Goal: Transaction & Acquisition: Download file/media

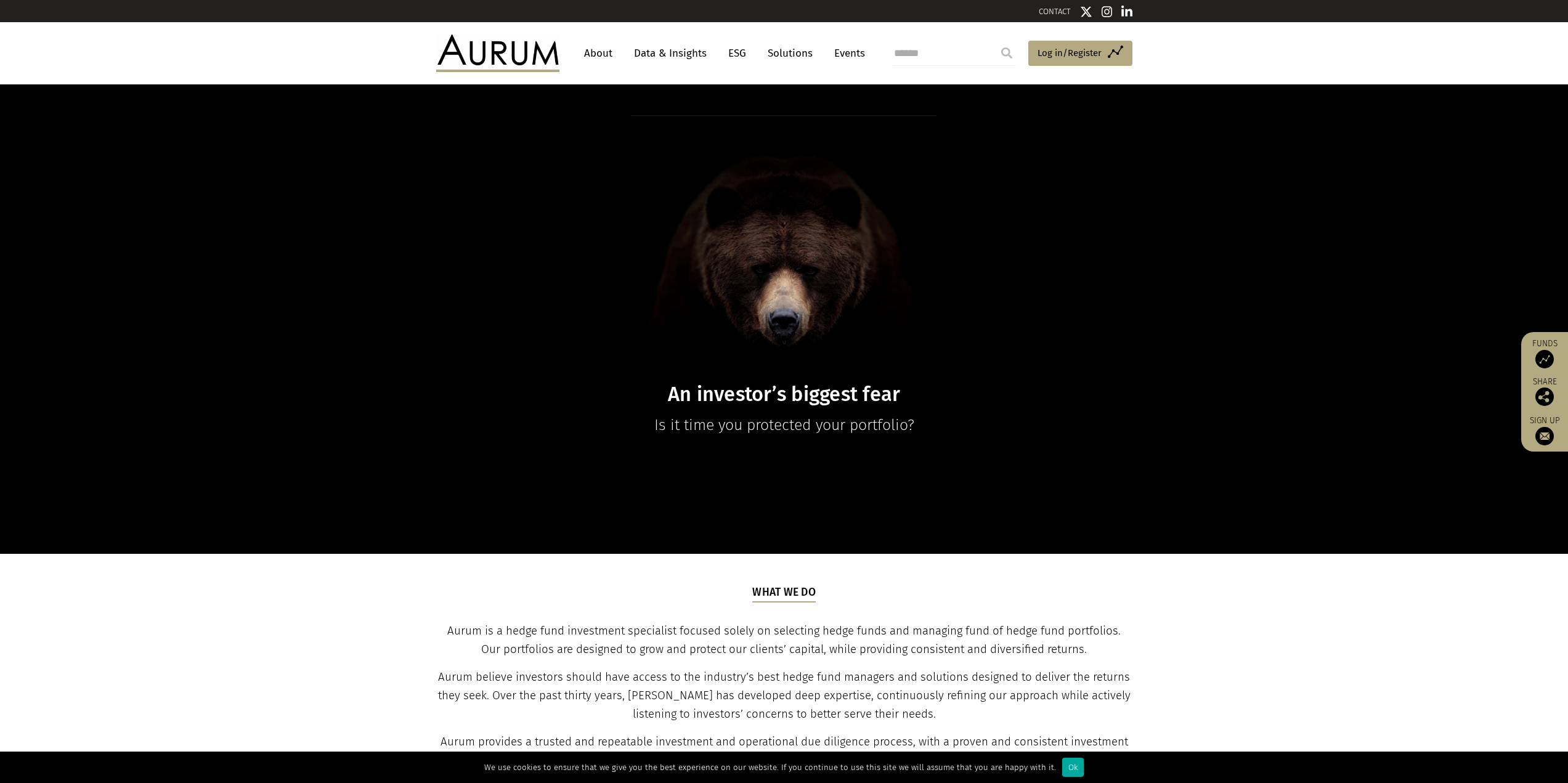
click at [661, 50] on link "Data & Insights" at bounding box center [670, 54] width 85 height 23
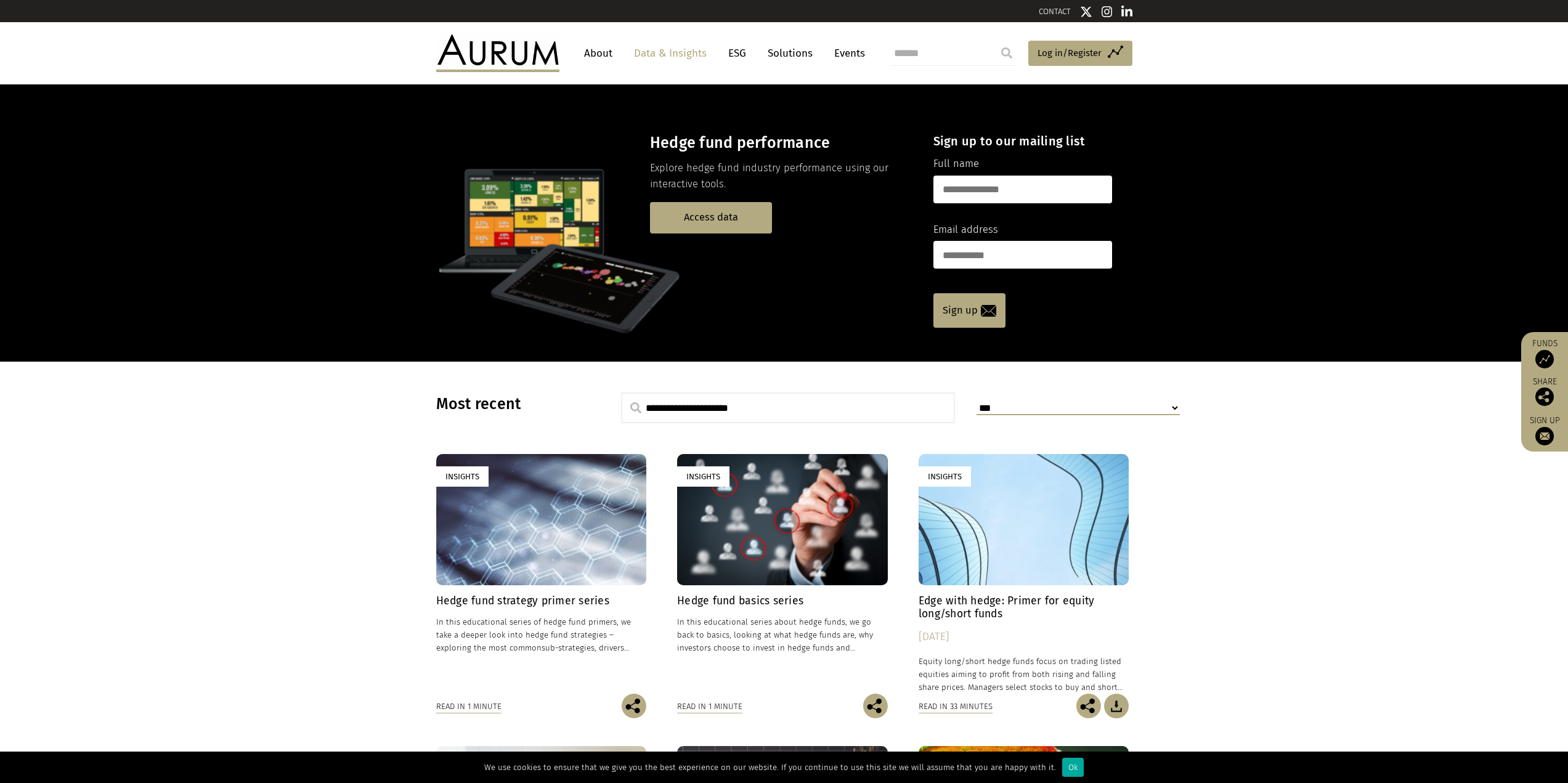
click at [829, 411] on input "text" at bounding box center [789, 408] width 335 height 31
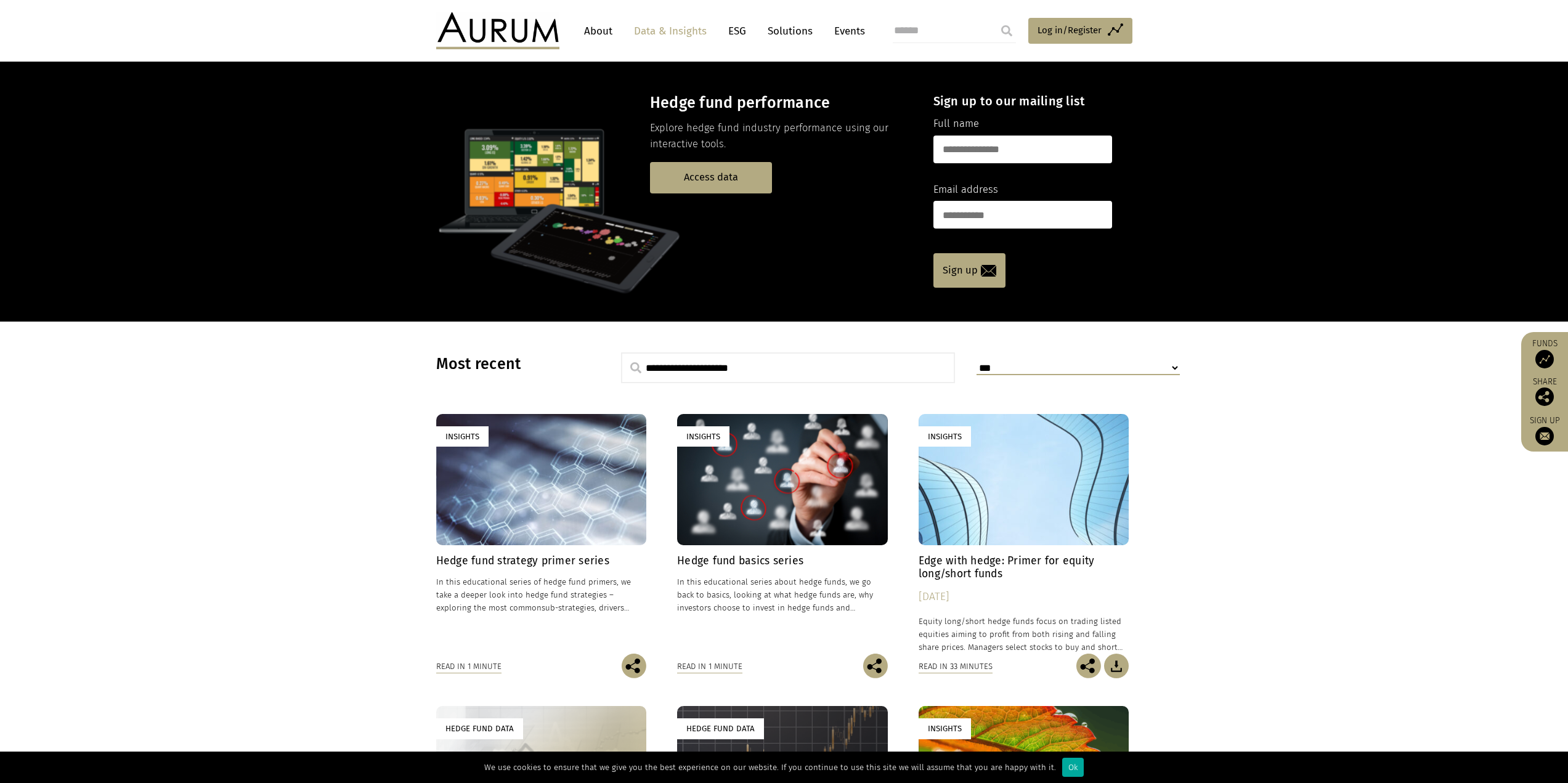
scroll to position [62, 0]
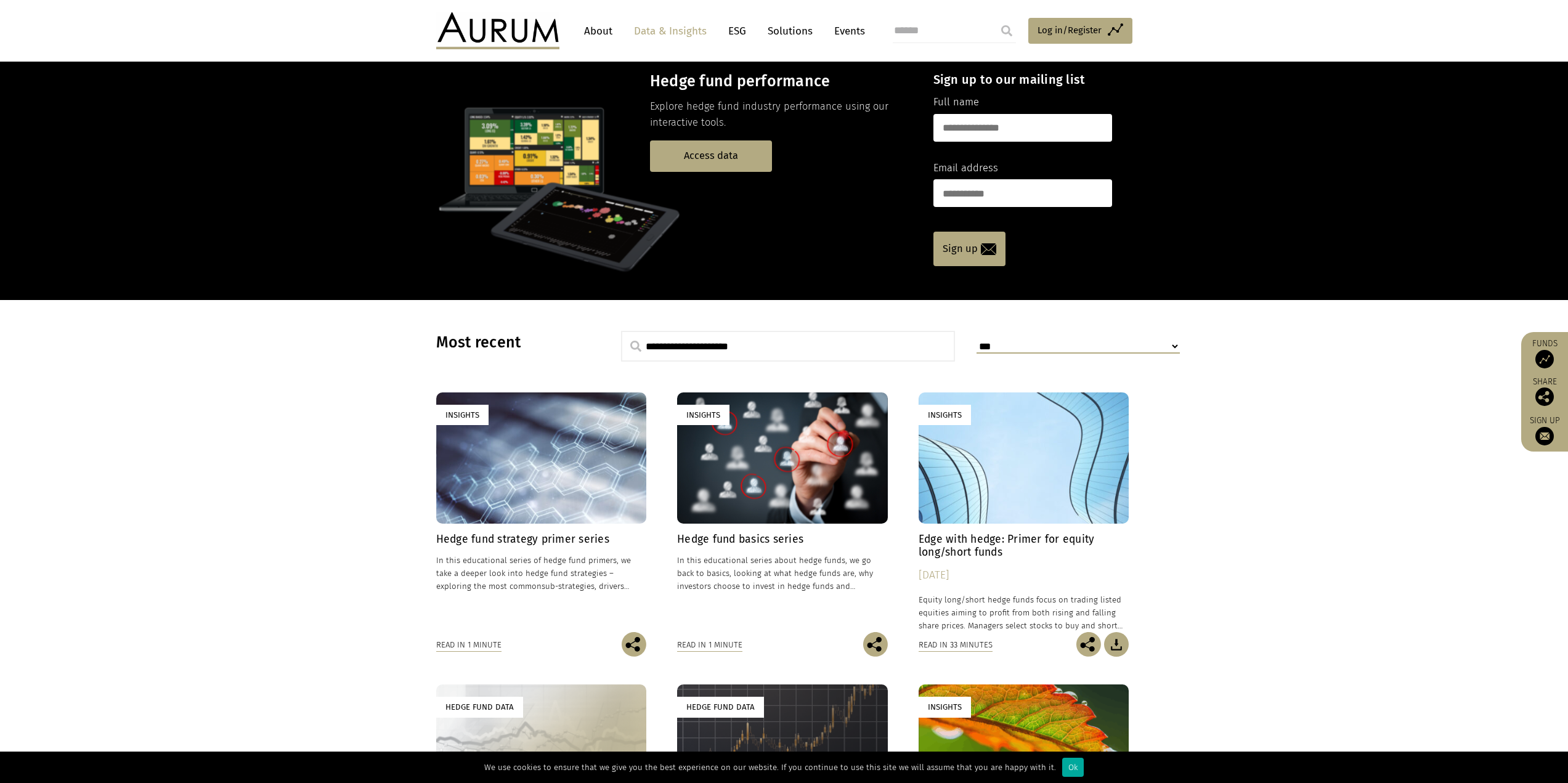
click at [496, 438] on div "Insights" at bounding box center [541, 458] width 210 height 132
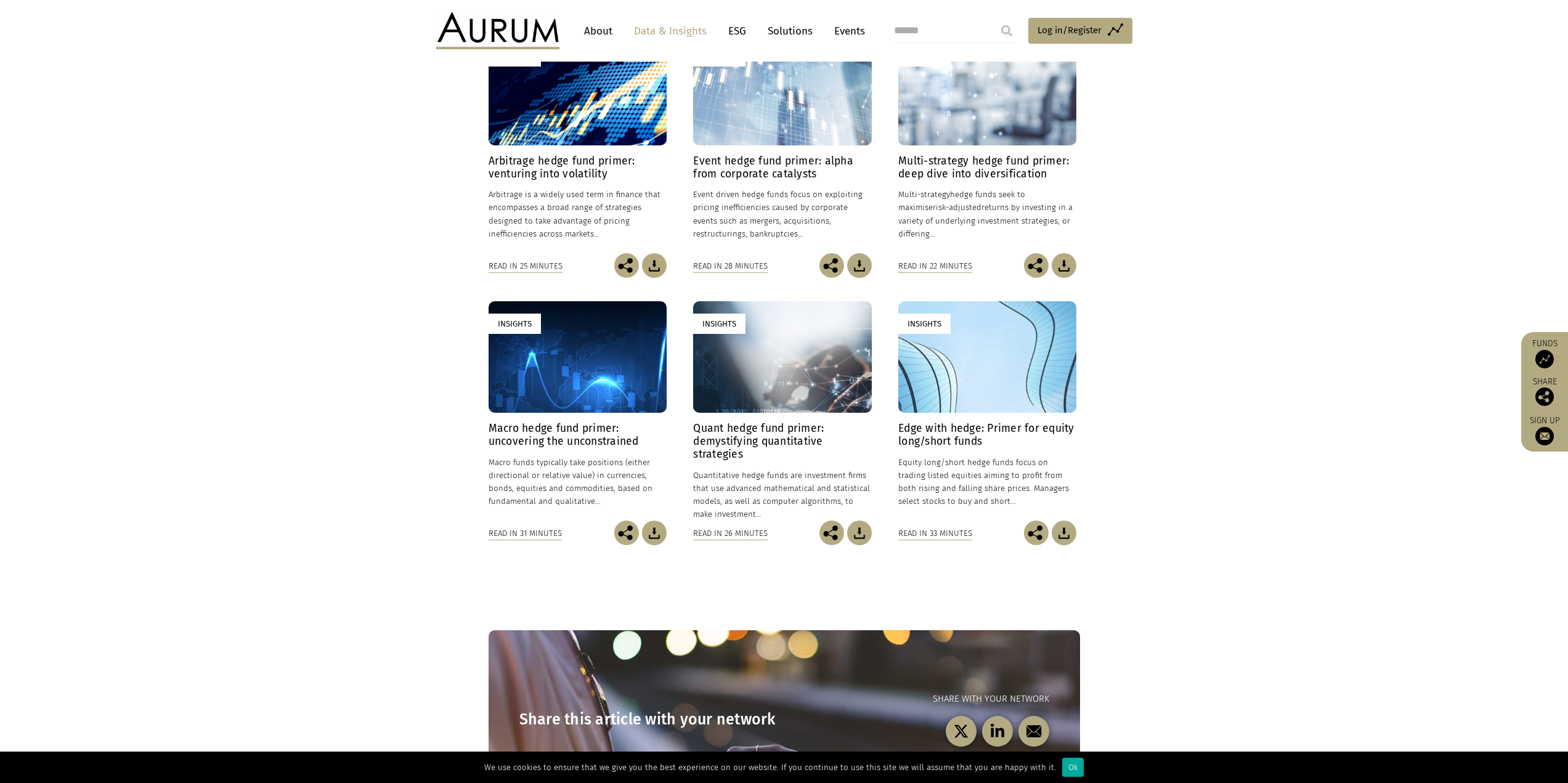
scroll to position [246, 0]
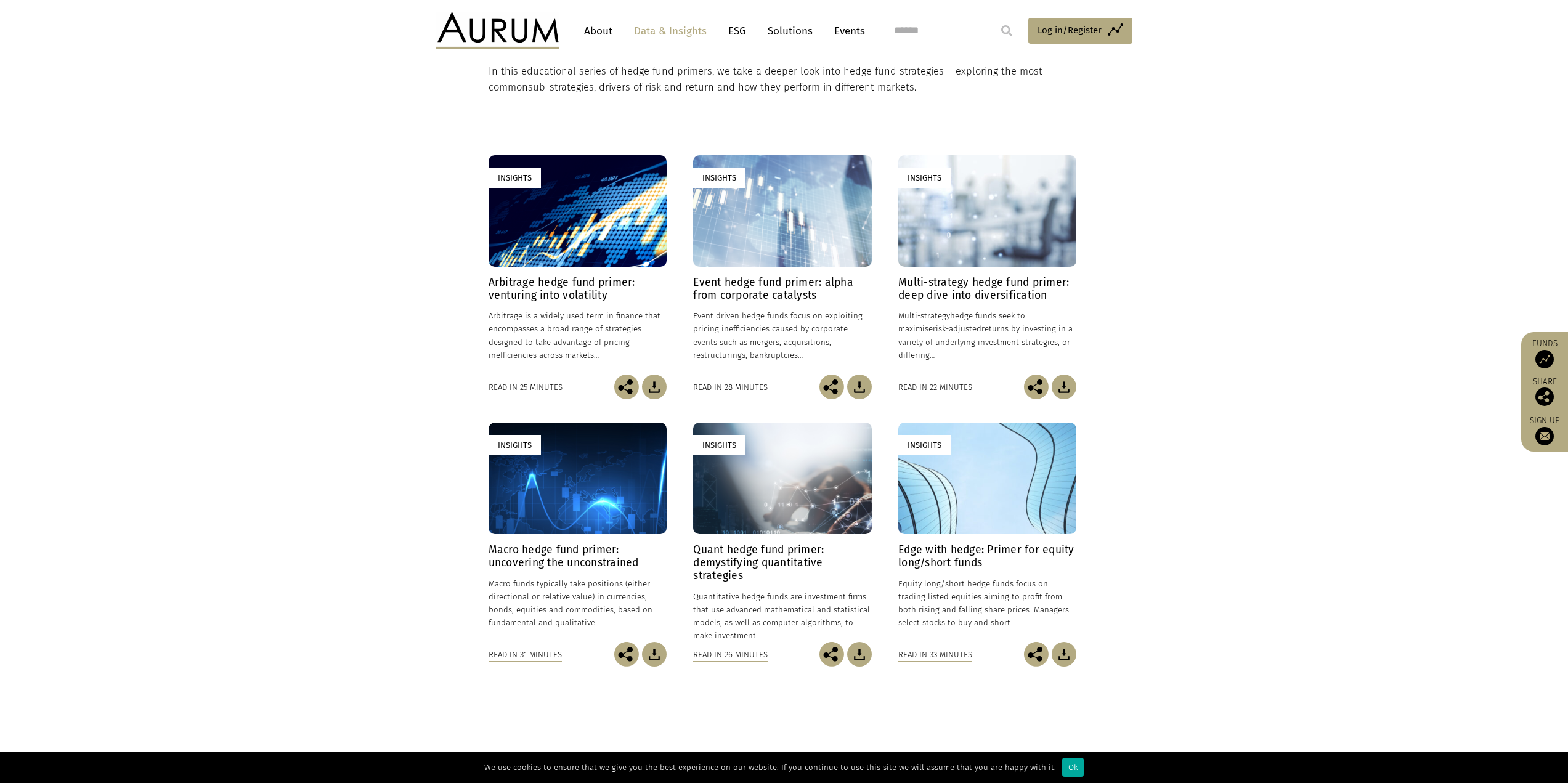
click at [1063, 658] on img at bounding box center [1064, 654] width 24 height 24
click at [856, 651] on img at bounding box center [860, 654] width 24 height 24
click at [649, 655] on img at bounding box center [654, 654] width 24 height 24
click at [1073, 387] on img at bounding box center [1064, 387] width 24 height 24
click at [859, 384] on img at bounding box center [860, 387] width 24 height 24
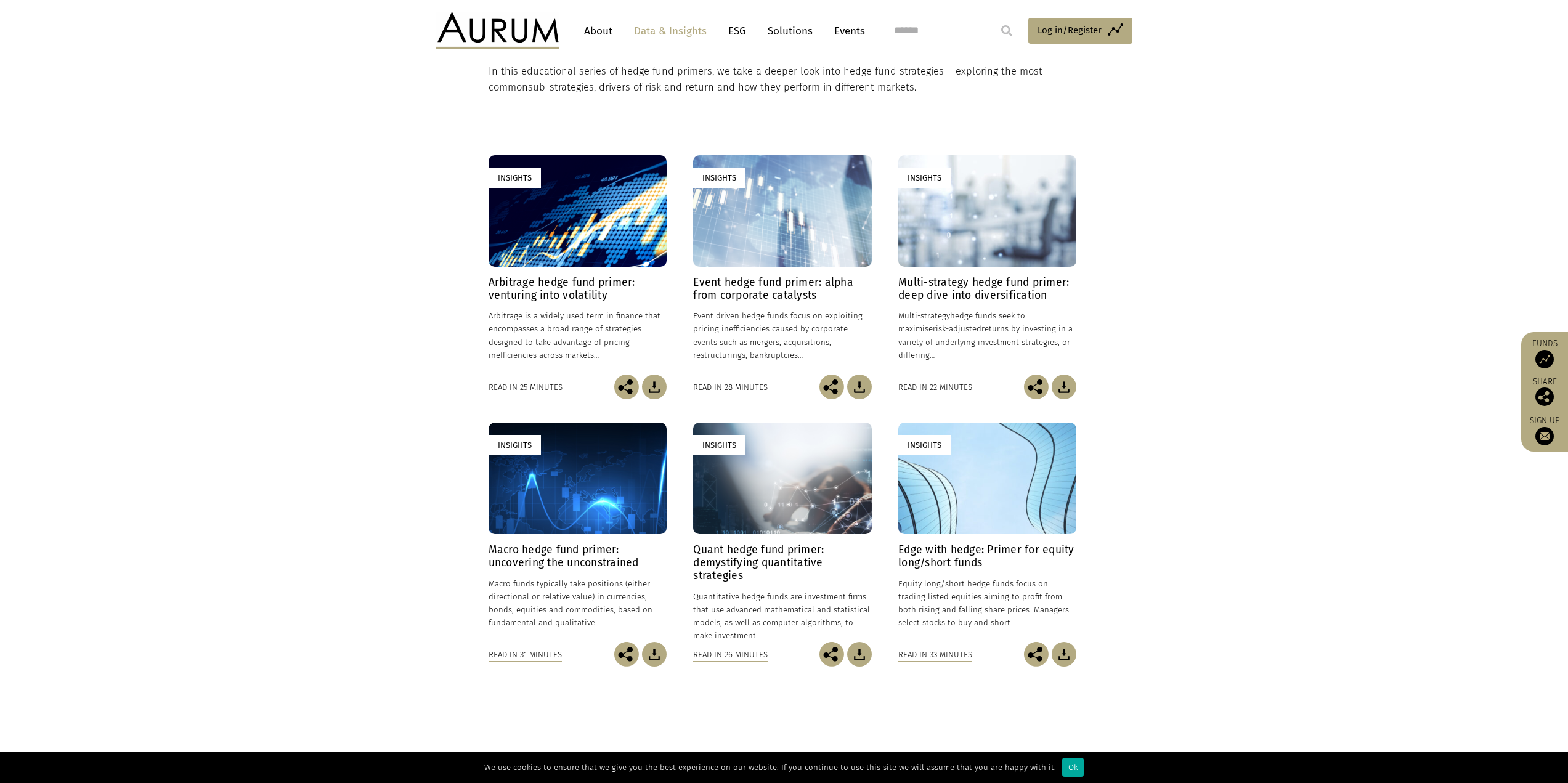
click at [656, 383] on img at bounding box center [654, 387] width 24 height 24
